Goal: Information Seeking & Learning: Learn about a topic

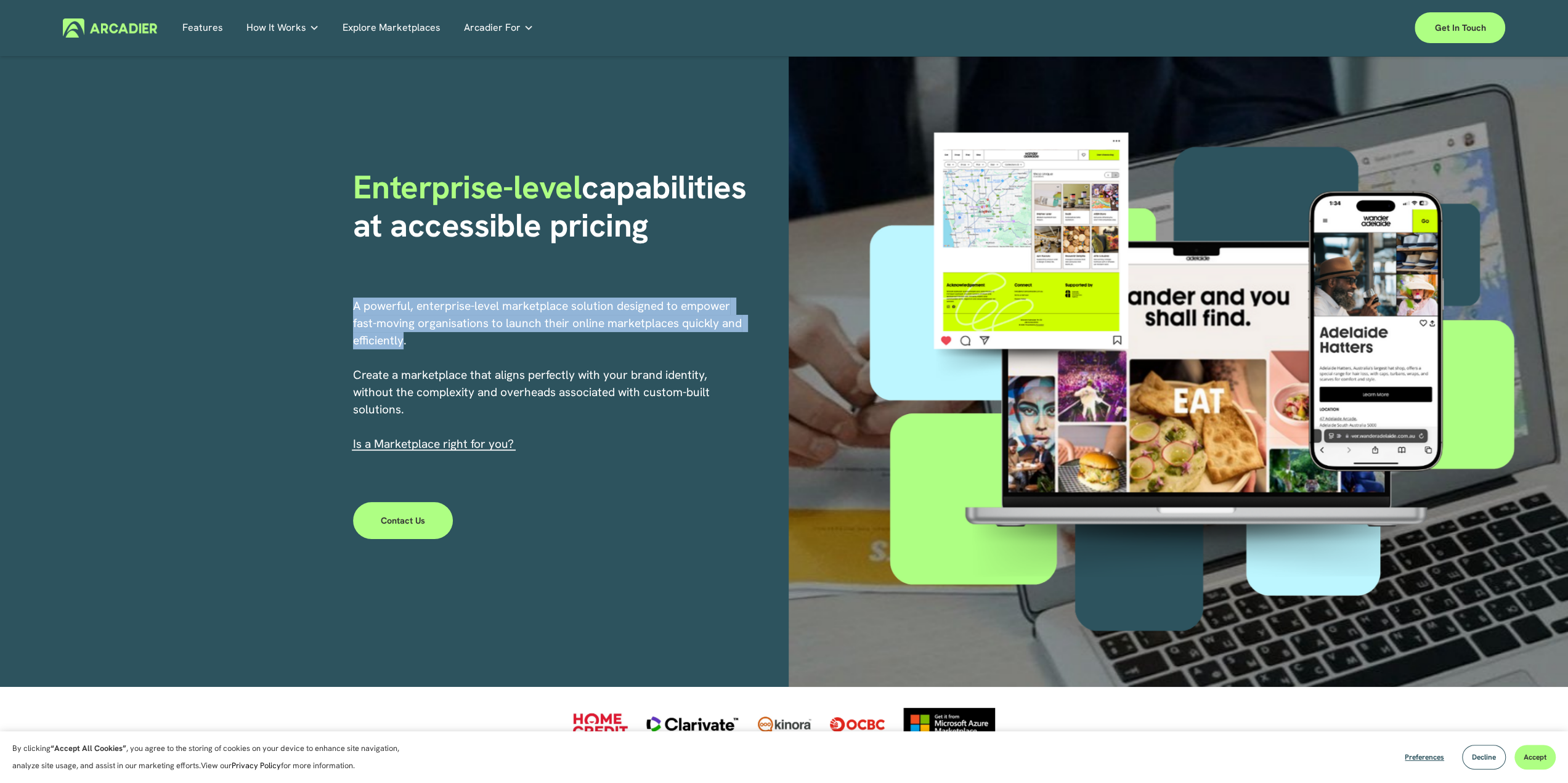
drag, startPoint x: 403, startPoint y: 349, endPoint x: 352, endPoint y: 289, distance: 78.7
click at [352, 289] on div "Enterprise-level capabilities at accessible pricing A powerful, enterprise-leve…" at bounding box center [784, 371] width 1568 height 630
